Goal: Task Accomplishment & Management: Manage account settings

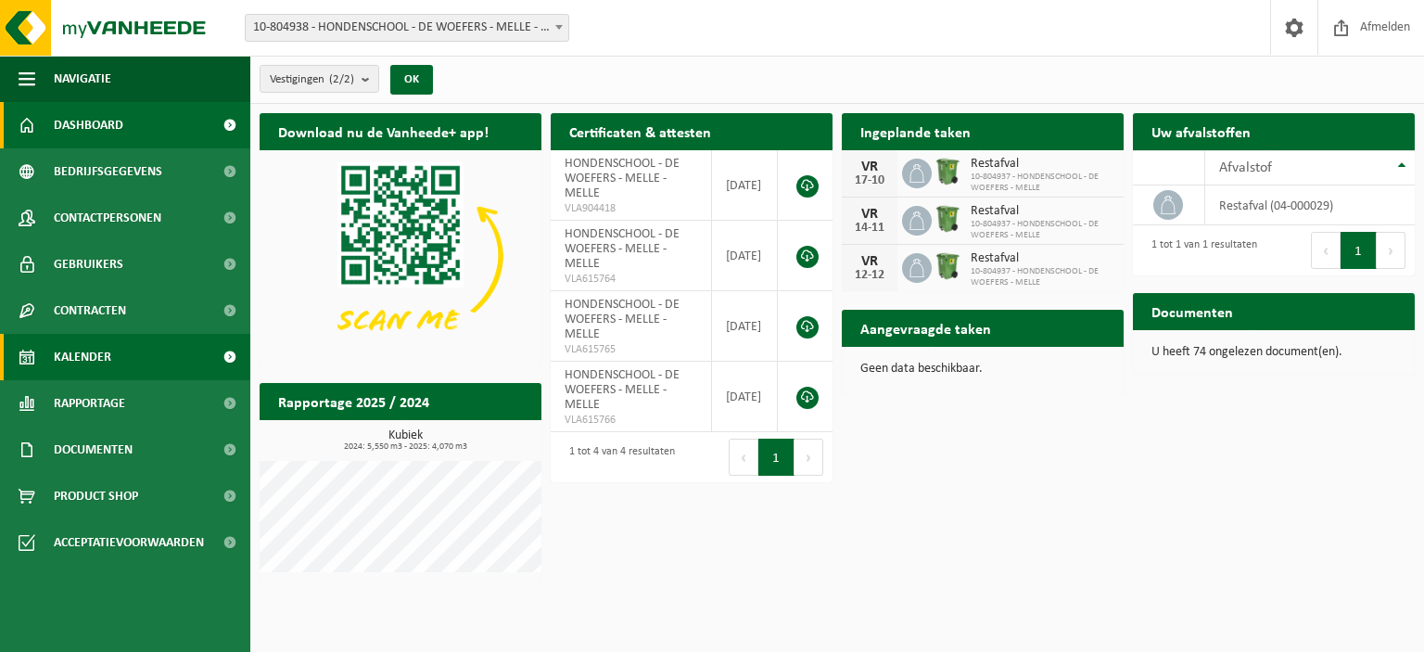
click at [79, 351] on span "Kalender" at bounding box center [82, 357] width 57 height 46
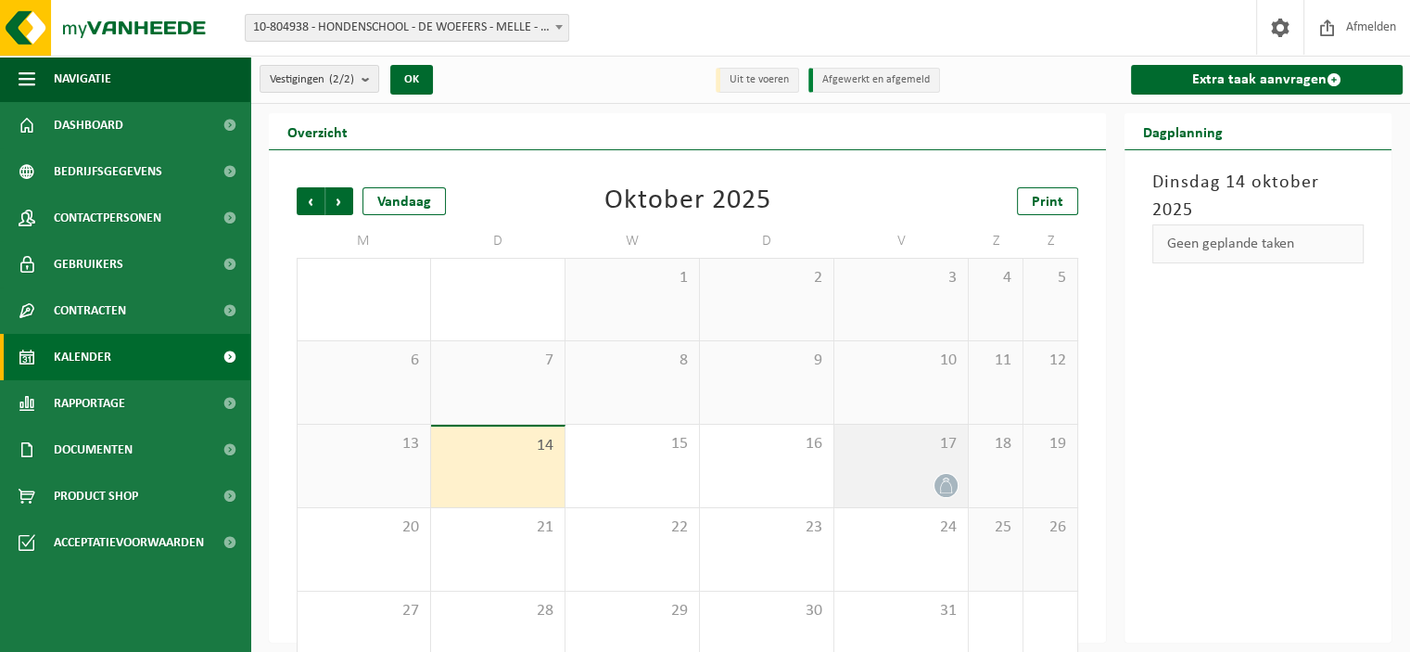
click at [946, 483] on icon at bounding box center [946, 486] width 16 height 16
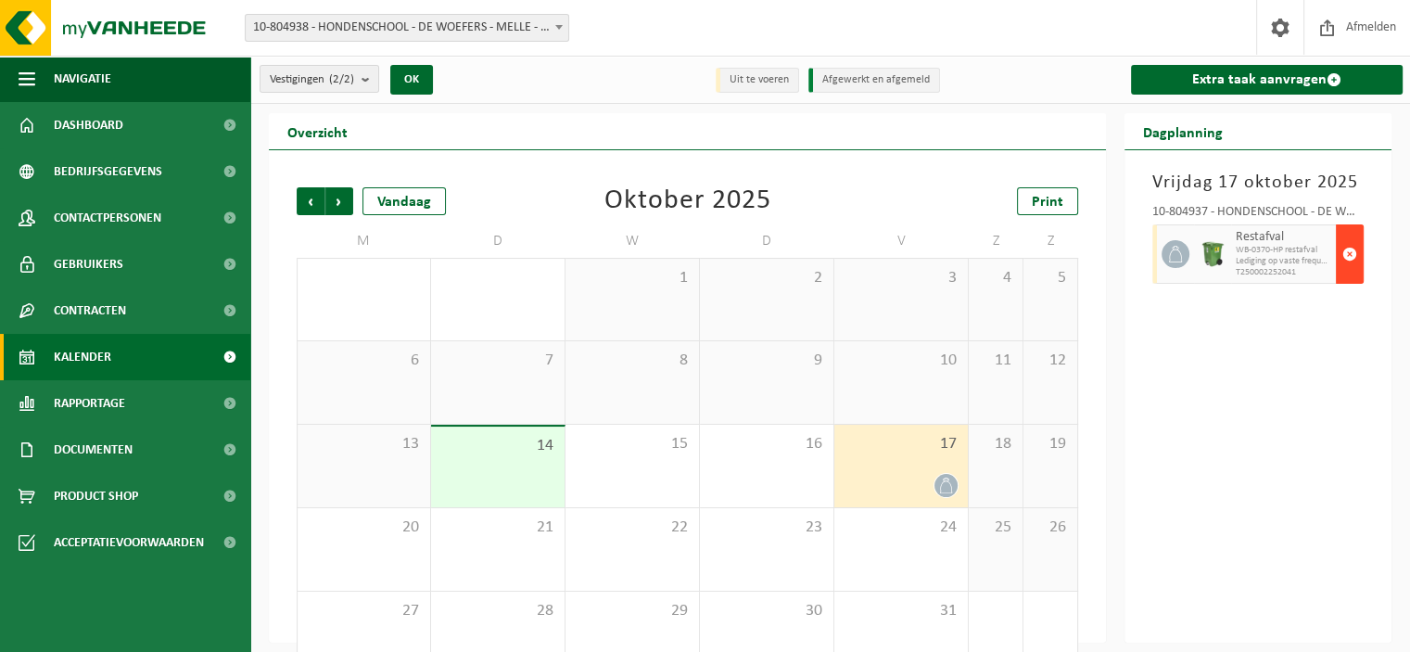
click at [1349, 251] on span "button" at bounding box center [1350, 254] width 15 height 37
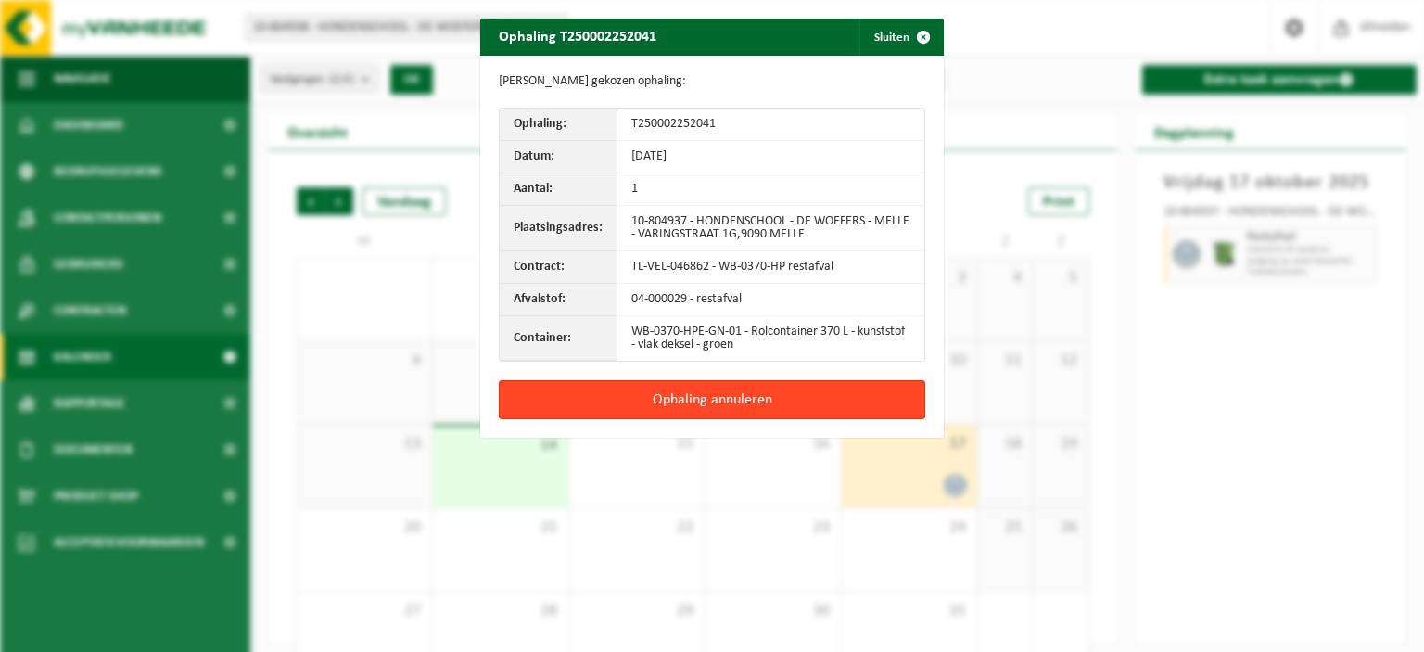
click at [703, 400] on button "Ophaling annuleren" at bounding box center [712, 399] width 427 height 39
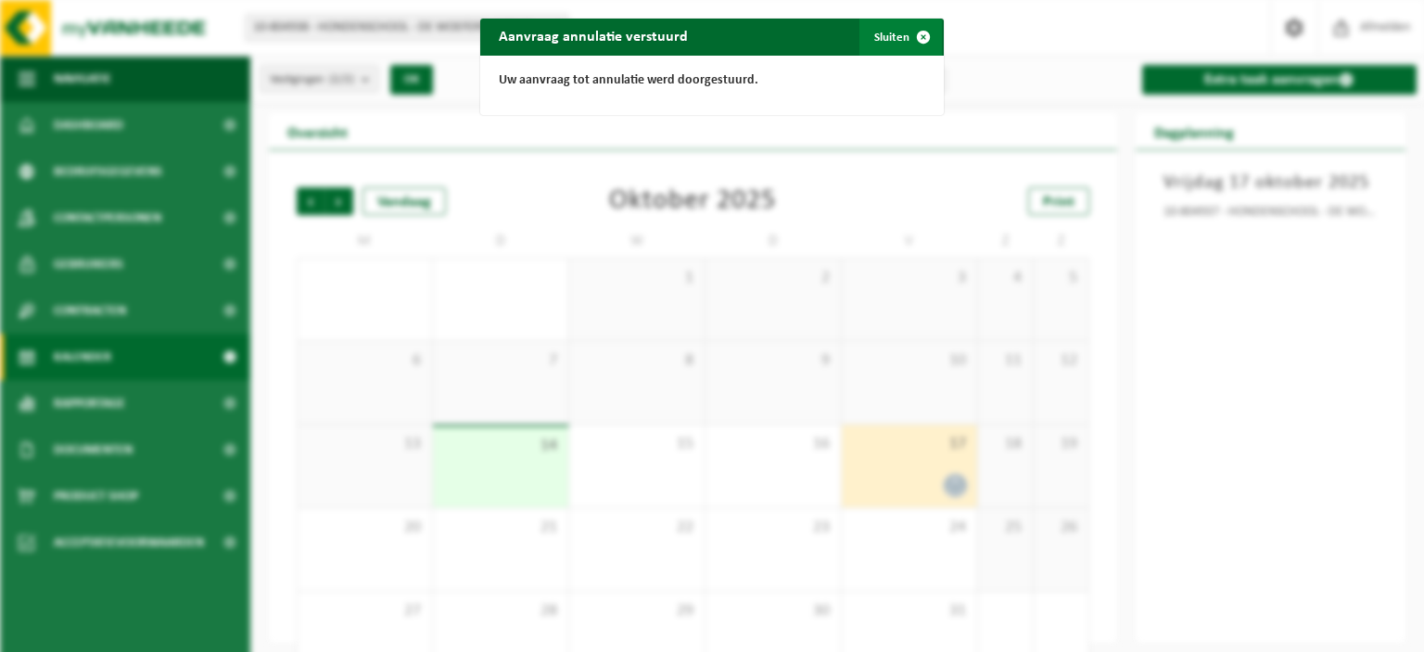
click at [896, 36] on button "Sluiten" at bounding box center [901, 37] width 83 height 37
